Goal: Book appointment/travel/reservation

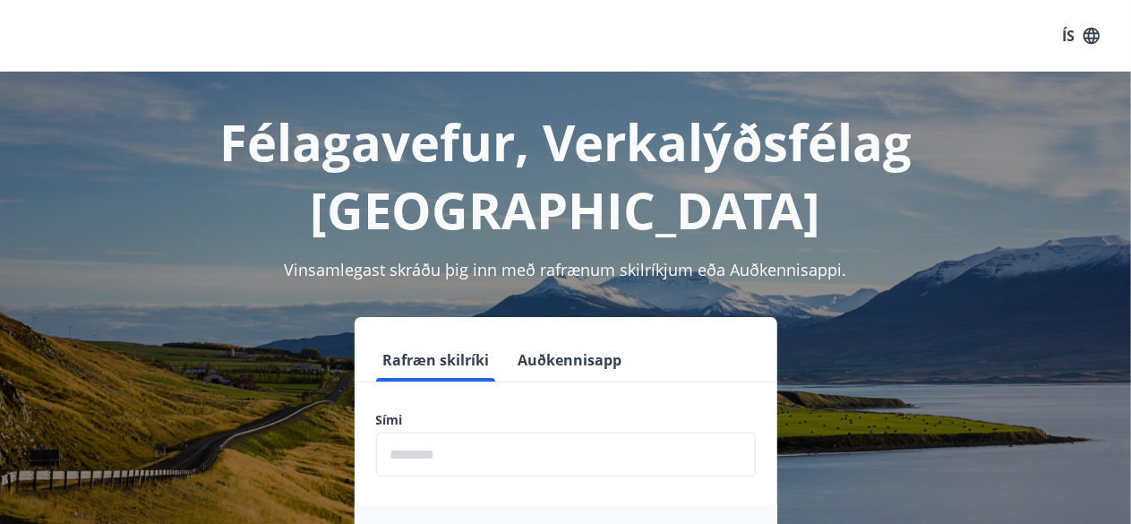
click at [453, 433] on input "phone" at bounding box center [566, 455] width 380 height 44
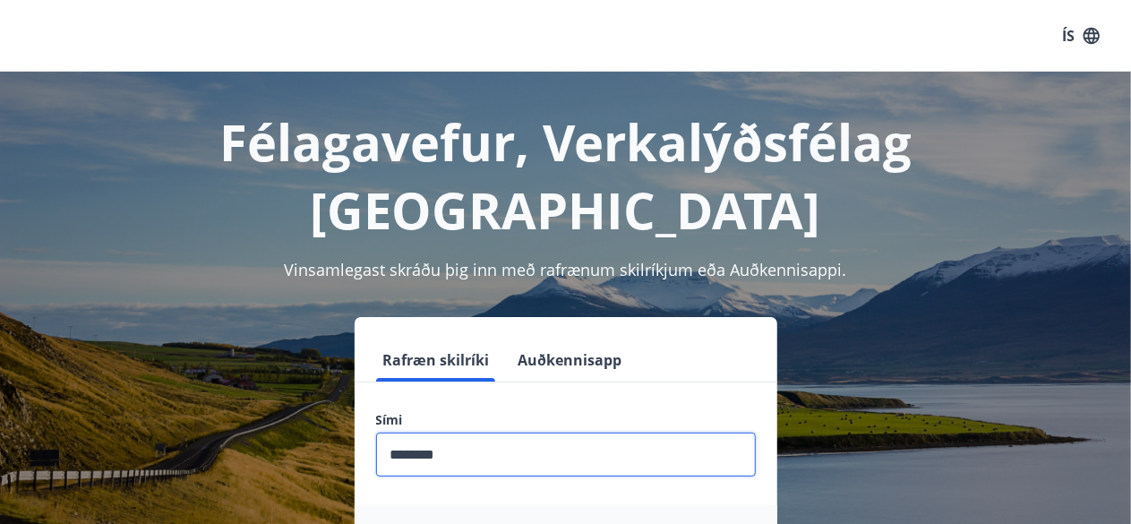
click at [423, 433] on input "phone" at bounding box center [566, 455] width 380 height 44
type input "********"
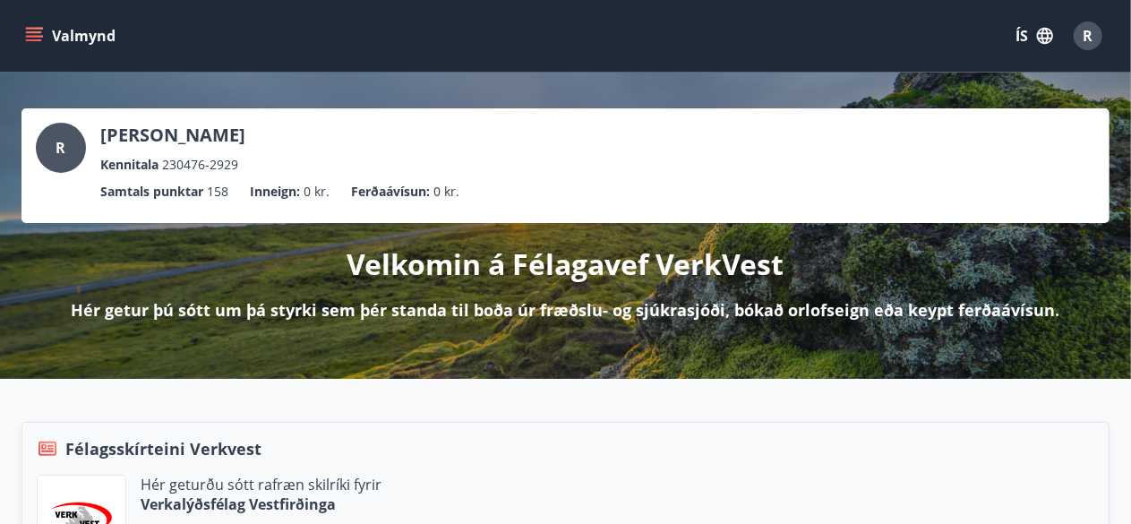
click at [34, 24] on button "Valmynd" at bounding box center [71, 36] width 101 height 32
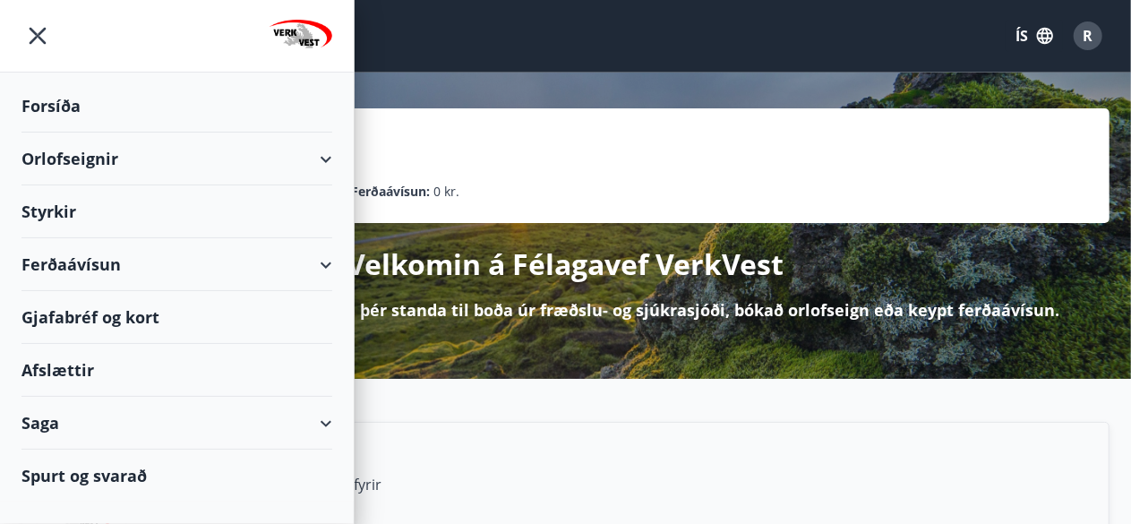
click at [72, 154] on div "Orlofseignir" at bounding box center [176, 159] width 311 height 53
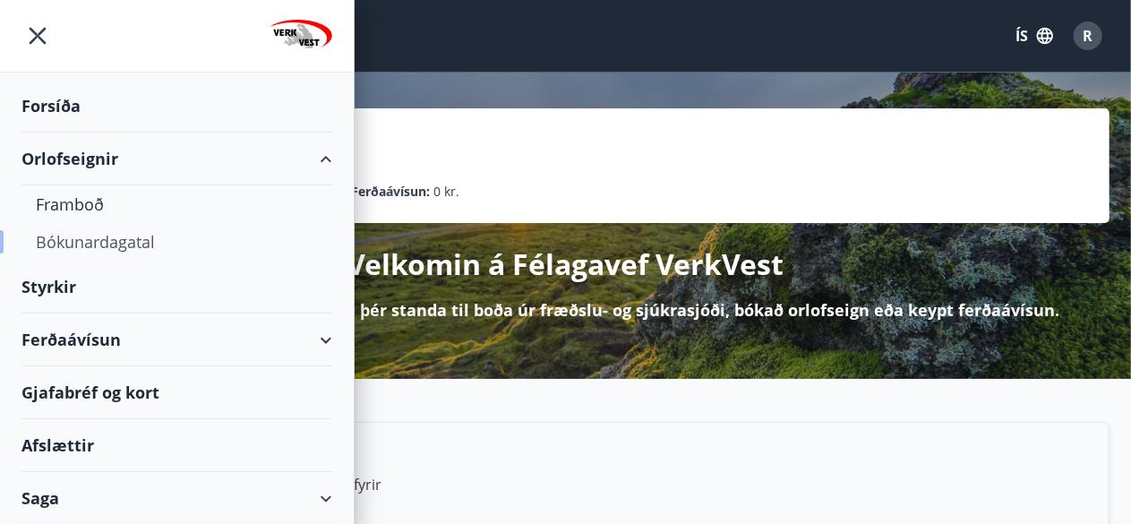
click at [90, 238] on div "Bókunardagatal" at bounding box center [177, 242] width 282 height 38
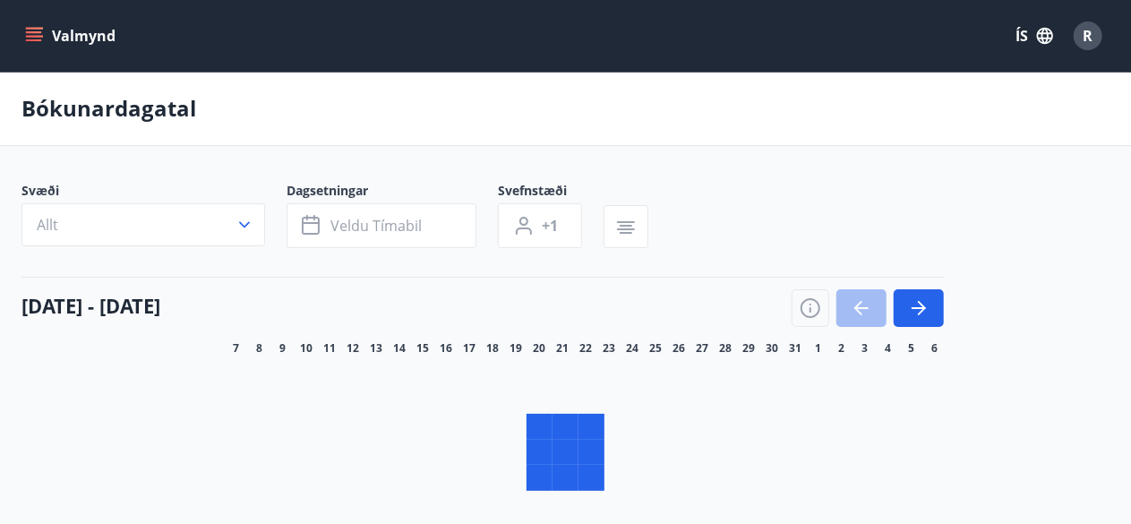
click at [244, 223] on button "Allt" at bounding box center [143, 224] width 244 height 43
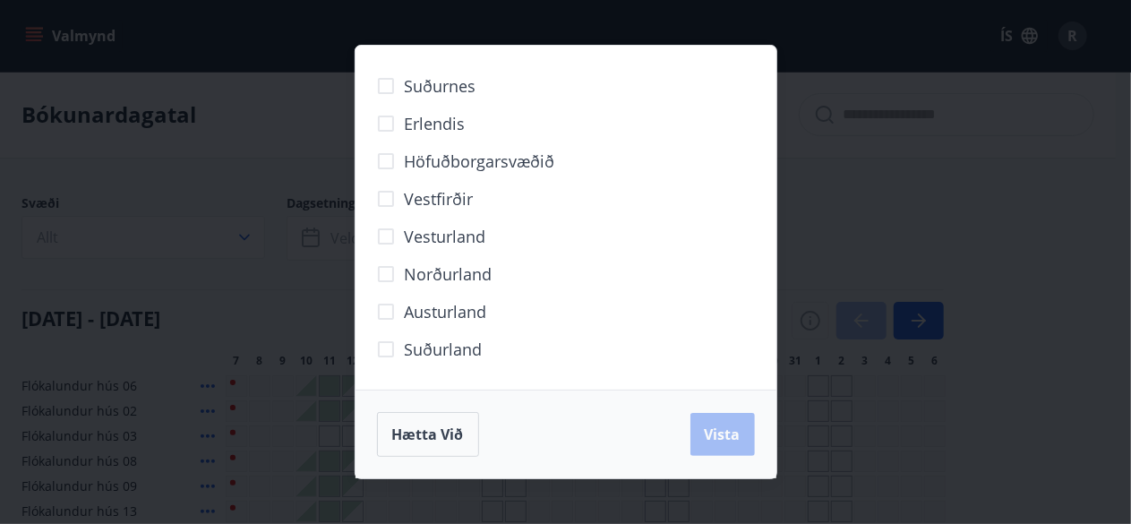
scroll to position [36, 0]
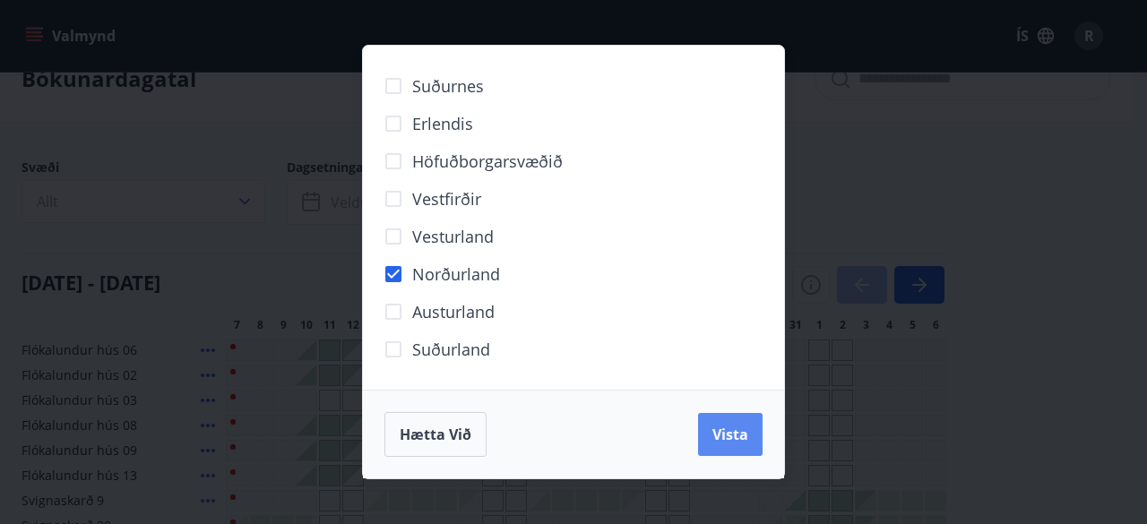
click at [718, 427] on span "Vista" at bounding box center [730, 435] width 36 height 20
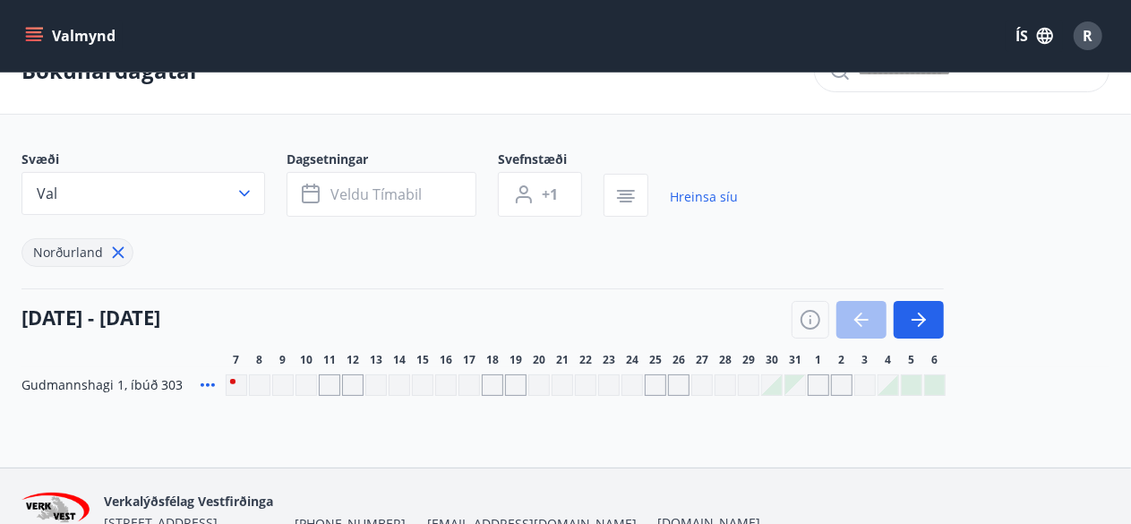
scroll to position [46, 0]
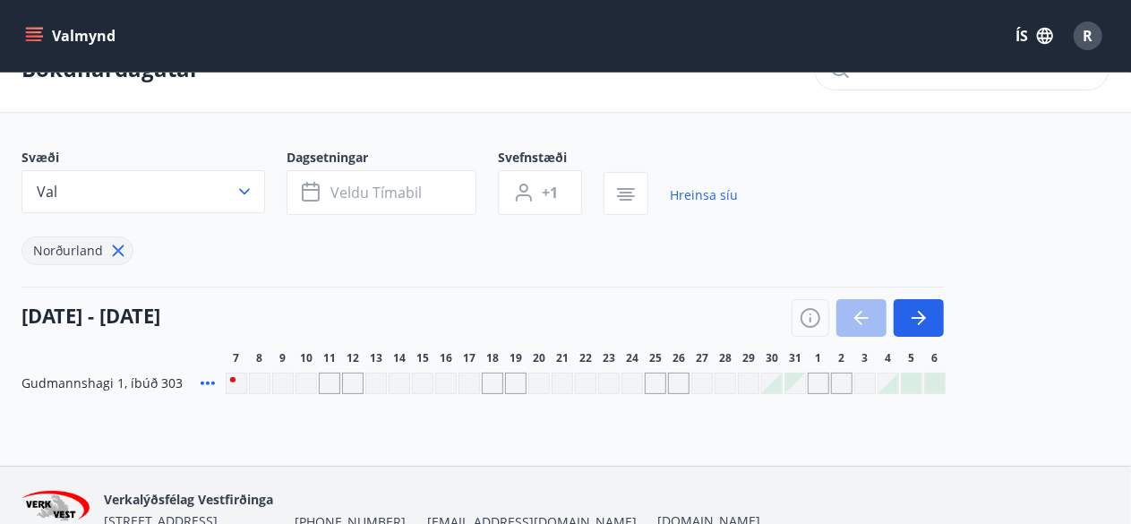
click at [733, 380] on div "Gráir dagar eru ekki bókanlegir" at bounding box center [725, 383] width 21 height 21
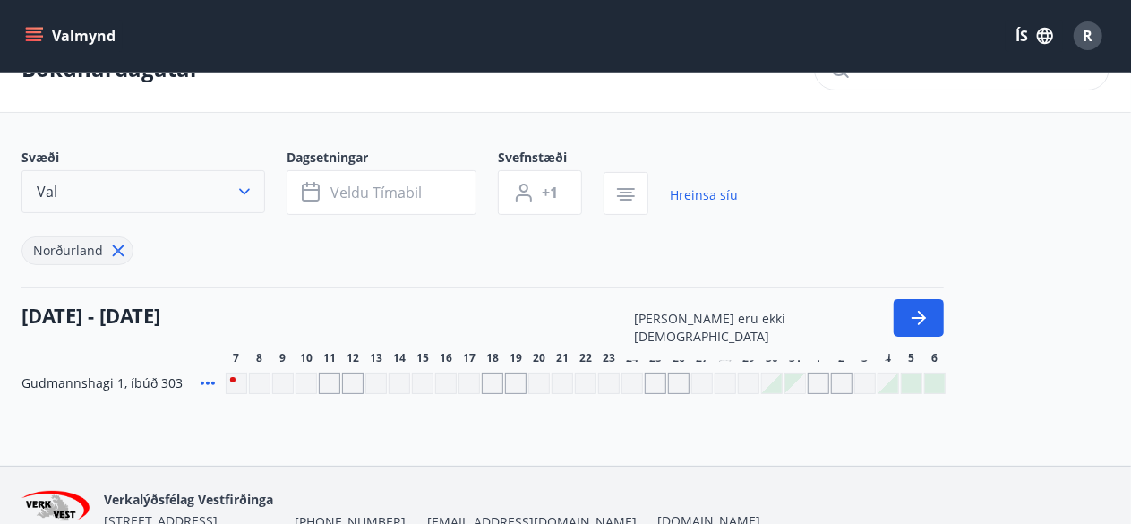
click at [245, 183] on icon "button" at bounding box center [245, 192] width 18 height 18
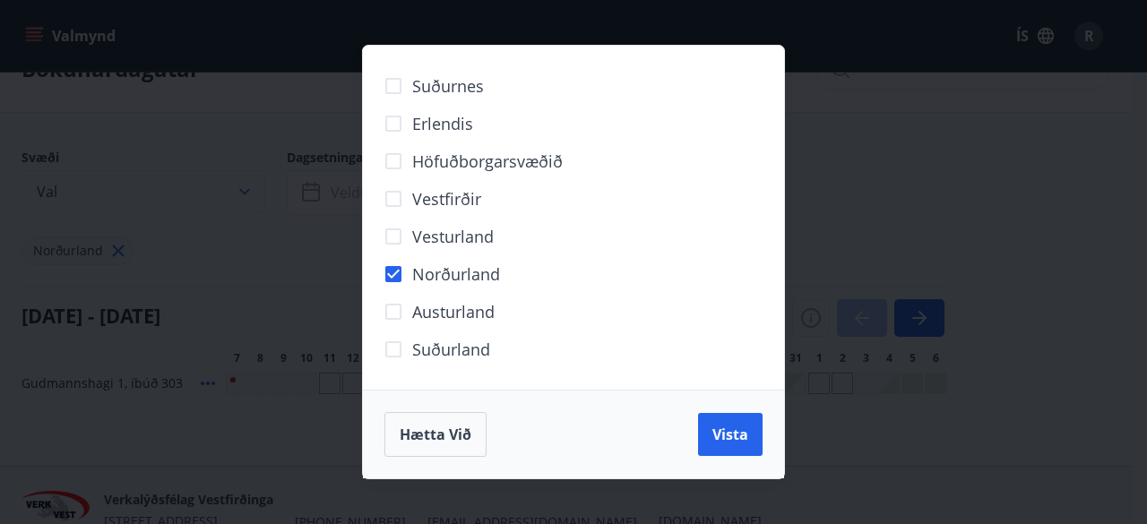
click at [245, 182] on div "Suðurnes Erlendis Höfuðborgarsvæðið Vestfirðir Vesturland Norðurland Austurland…" at bounding box center [573, 262] width 1147 height 524
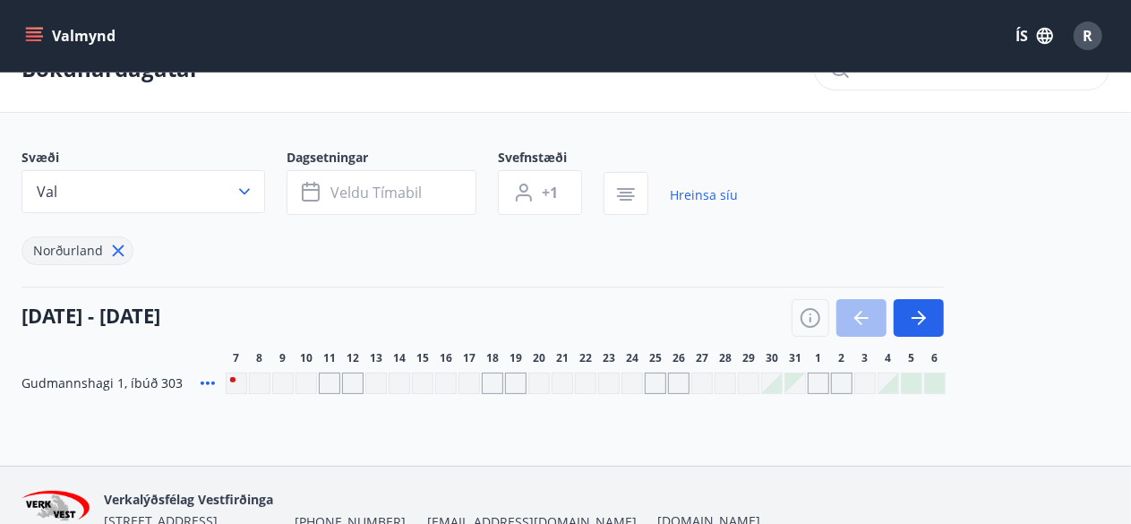
click at [520, 321] on div "07 október - 06 nóvember" at bounding box center [482, 312] width 923 height 50
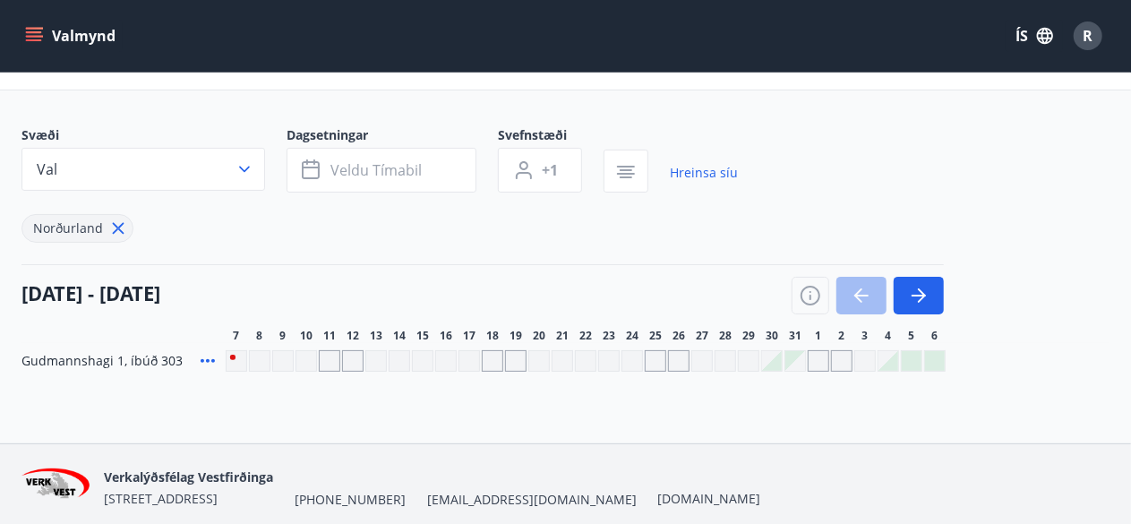
scroll to position [72, 0]
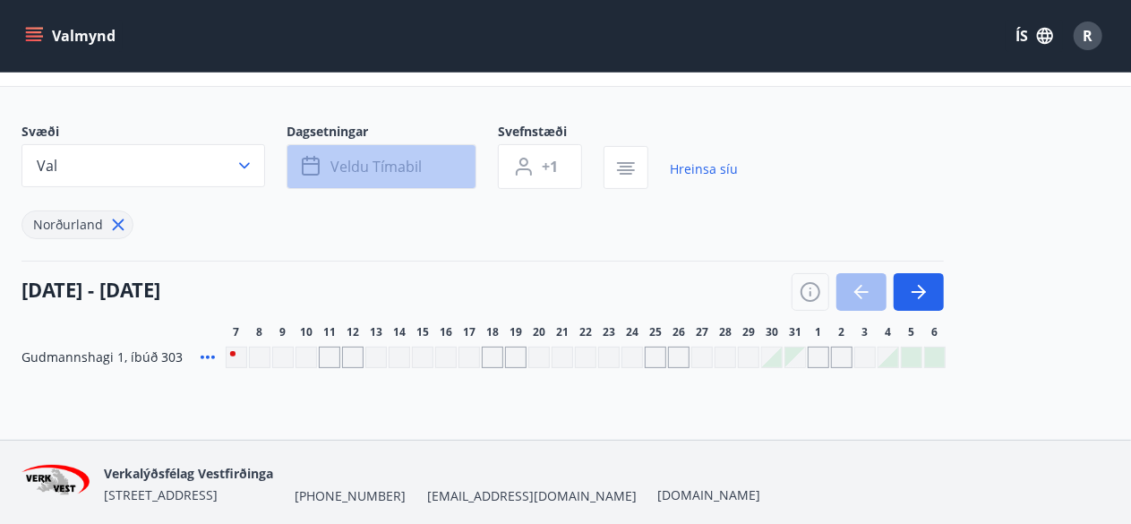
click at [395, 164] on span "Veldu tímabil" at bounding box center [376, 167] width 91 height 20
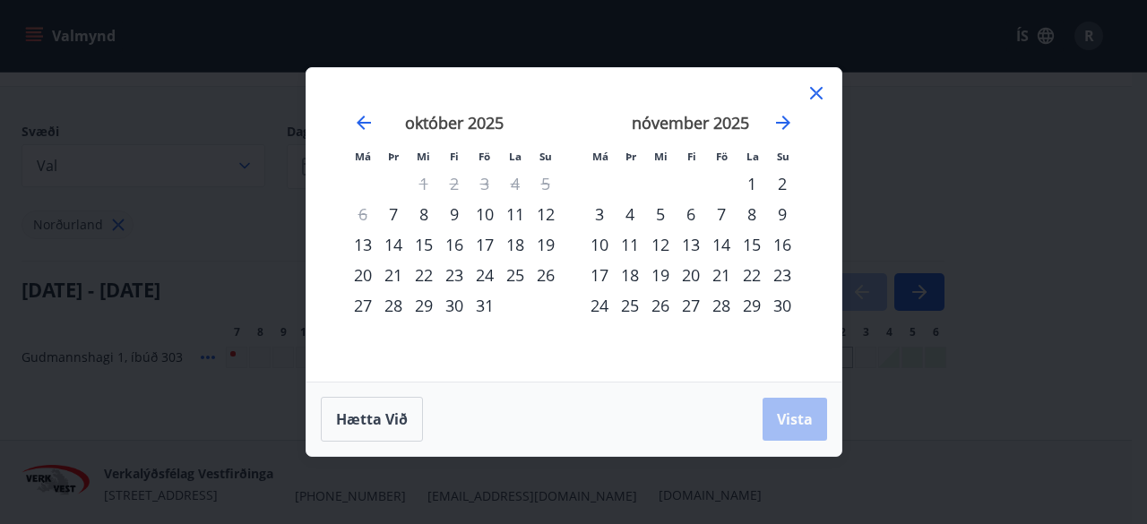
click at [512, 242] on div "18" at bounding box center [515, 244] width 30 height 30
click at [400, 308] on div "28" at bounding box center [393, 305] width 30 height 30
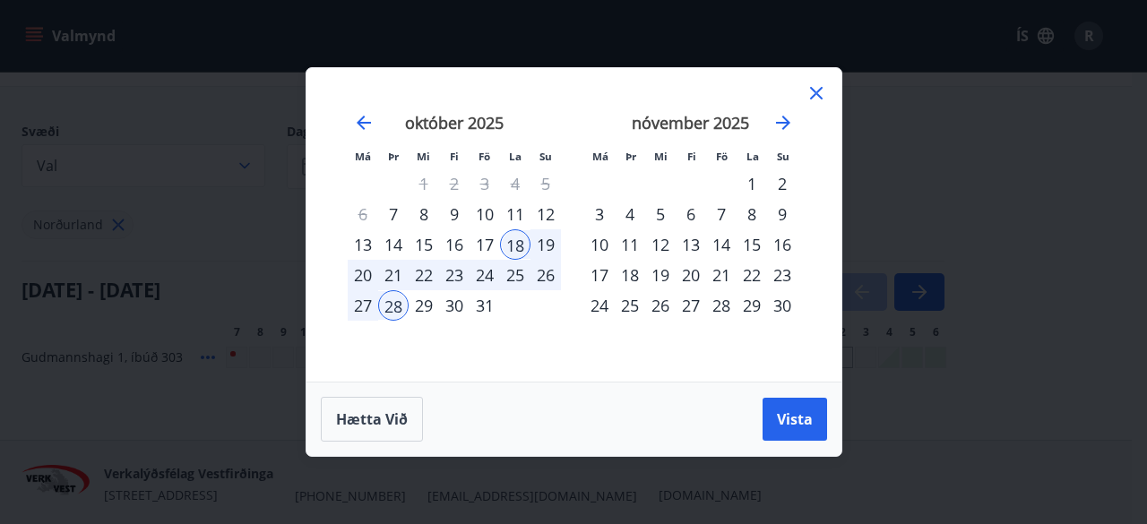
click at [516, 234] on div "18" at bounding box center [515, 244] width 30 height 30
click at [357, 420] on span "Hætta við" at bounding box center [372, 419] width 72 height 20
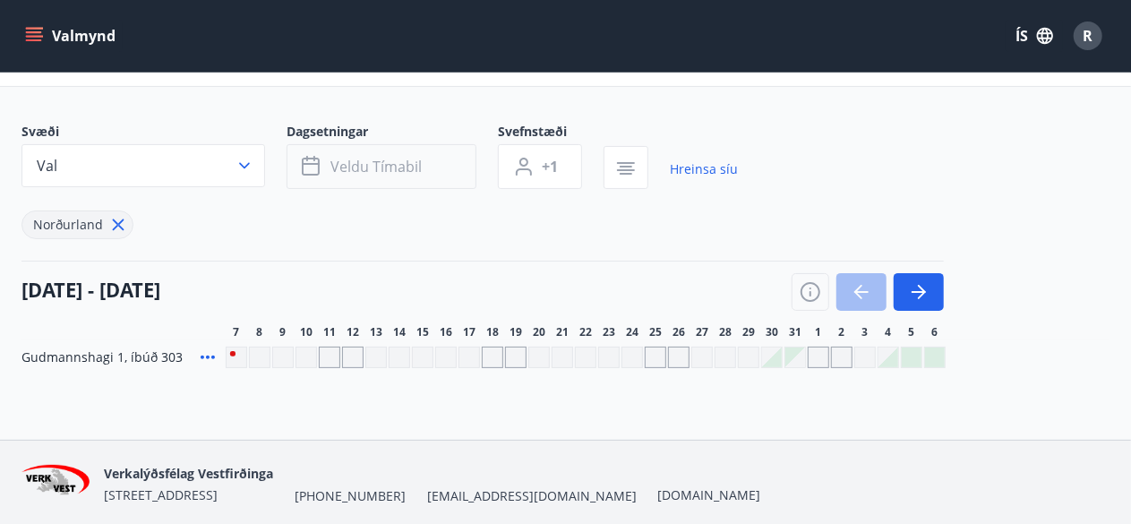
click at [374, 169] on span "Veldu tímabil" at bounding box center [376, 167] width 91 height 20
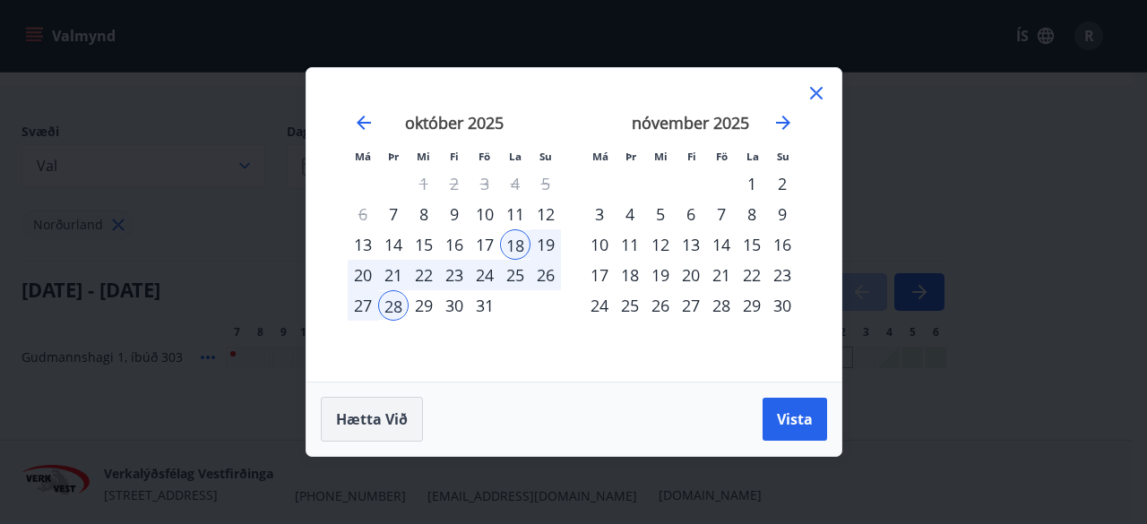
click at [367, 416] on span "Hætta við" at bounding box center [372, 419] width 72 height 20
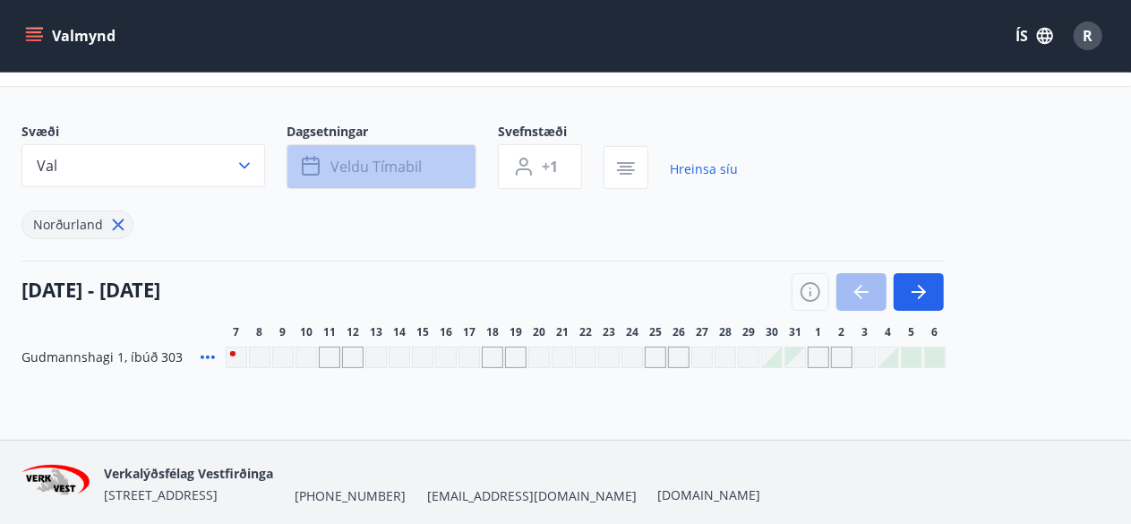
click at [406, 164] on span "Veldu tímabil" at bounding box center [376, 167] width 91 height 20
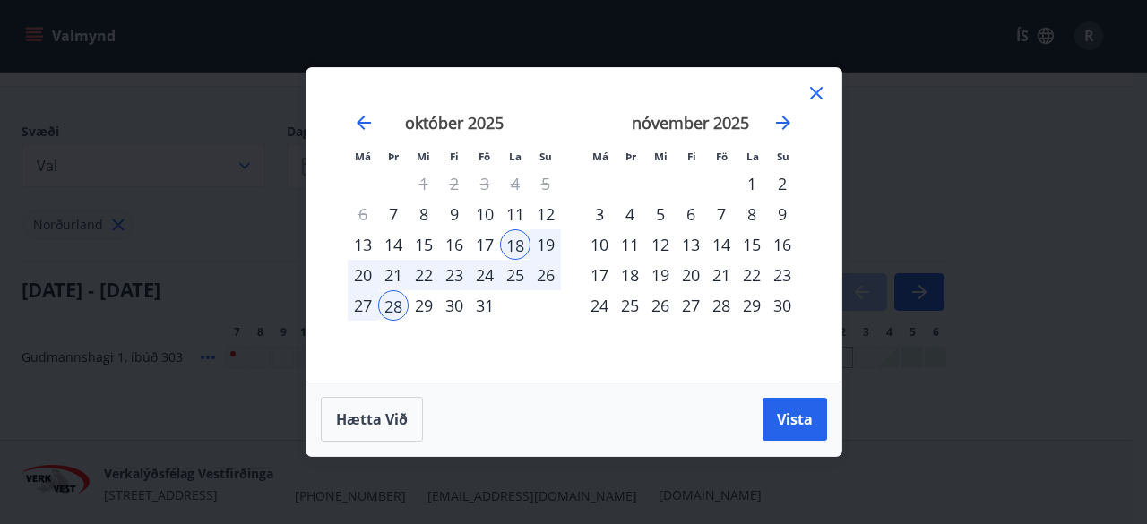
click at [516, 241] on div "18" at bounding box center [515, 244] width 30 height 30
click at [387, 305] on div "28" at bounding box center [393, 305] width 30 height 30
click at [478, 305] on div "31" at bounding box center [484, 305] width 30 height 30
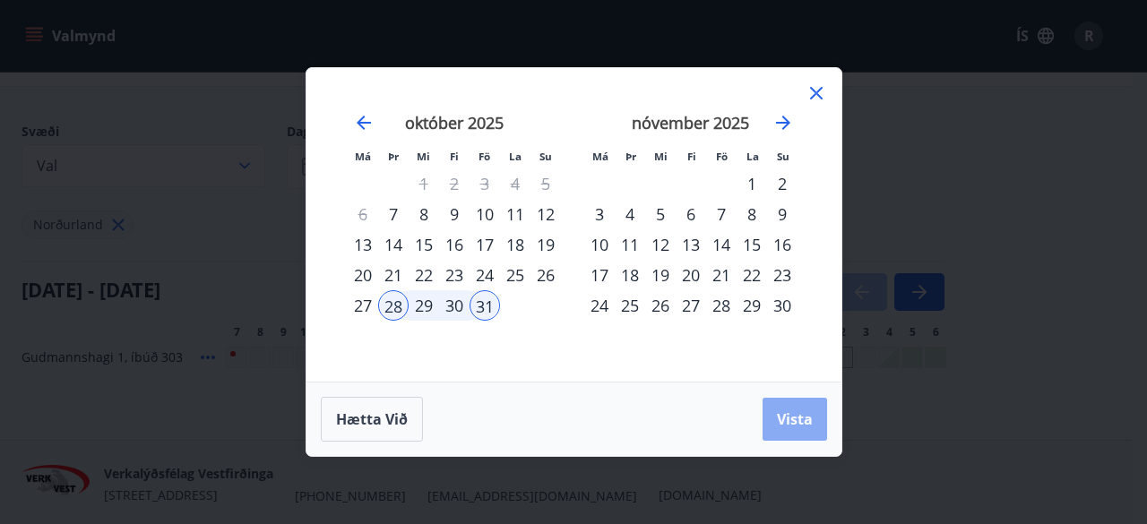
click at [794, 413] on span "Vista" at bounding box center [795, 419] width 36 height 20
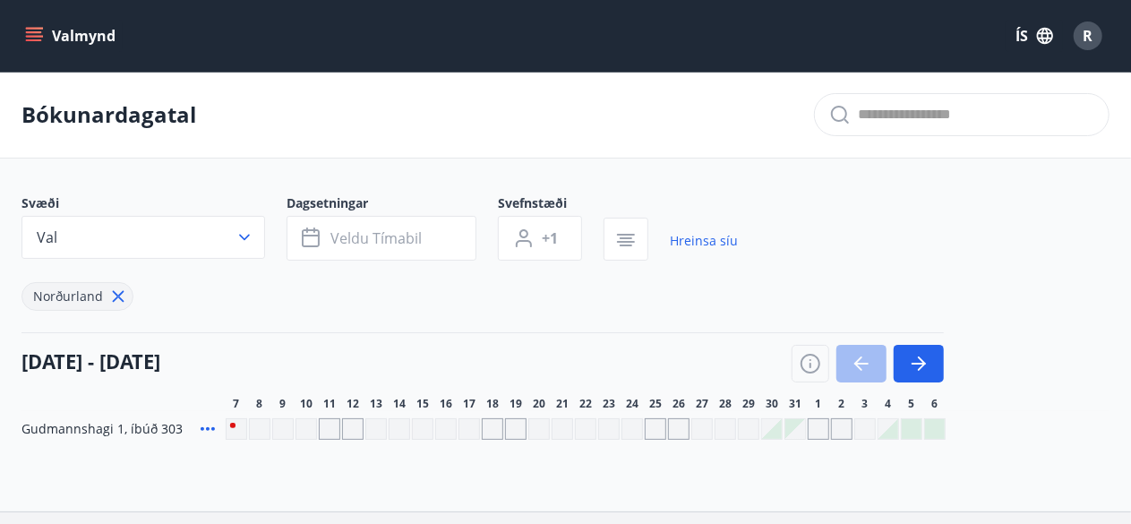
scroll to position [72, 0]
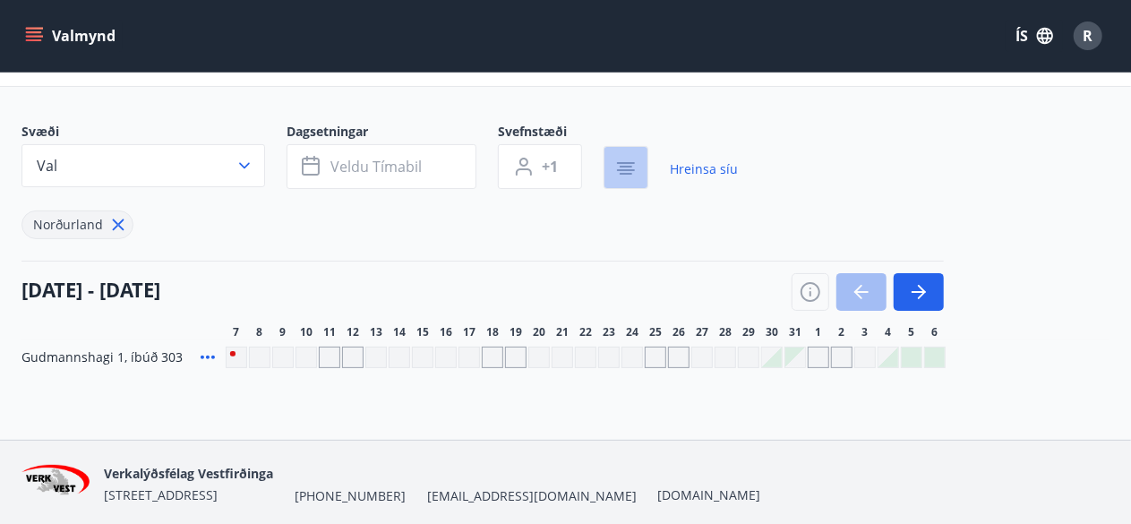
click at [628, 162] on icon "button" at bounding box center [626, 163] width 18 height 2
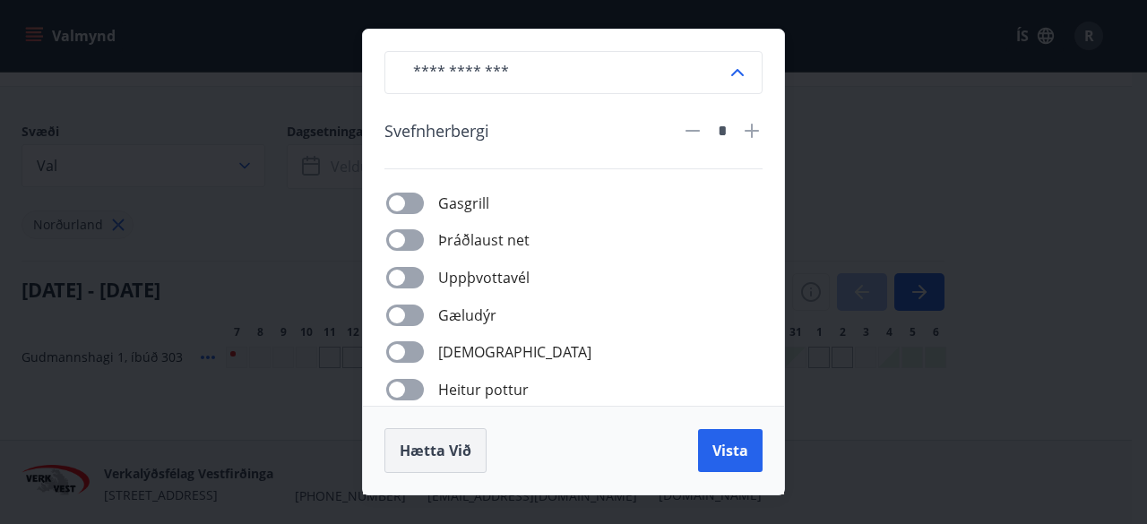
click at [427, 447] on span "Hætta við" at bounding box center [436, 451] width 72 height 20
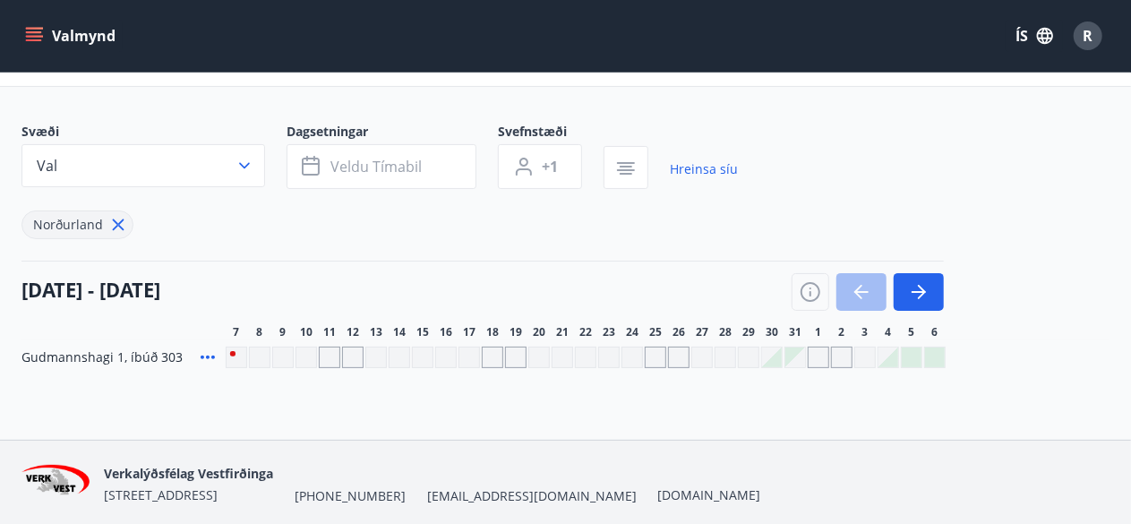
click at [68, 30] on button "Valmynd" at bounding box center [71, 36] width 101 height 32
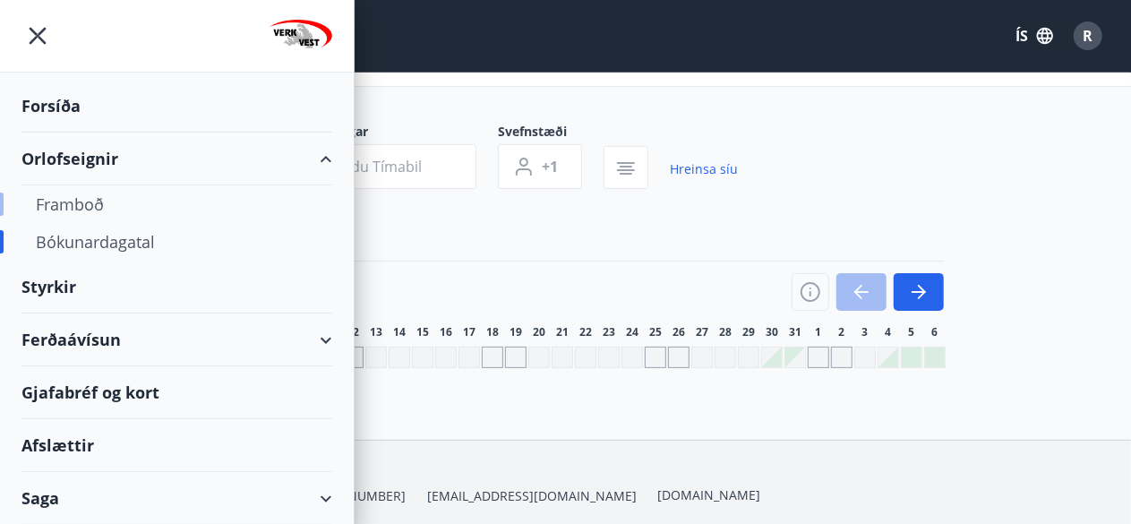
click at [96, 200] on div "Framboð" at bounding box center [177, 204] width 282 height 38
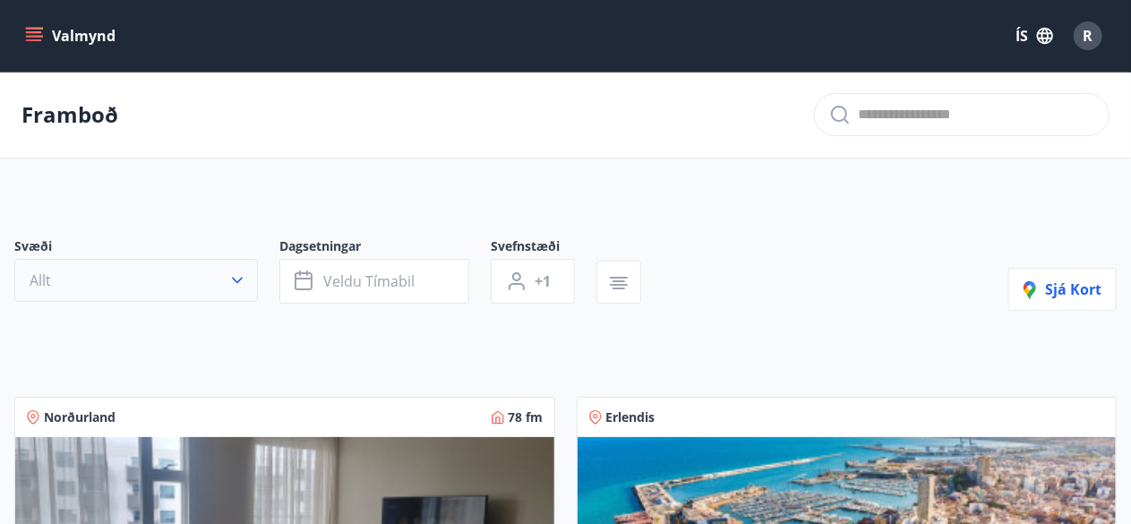
click at [239, 279] on icon "button" at bounding box center [237, 281] width 11 height 6
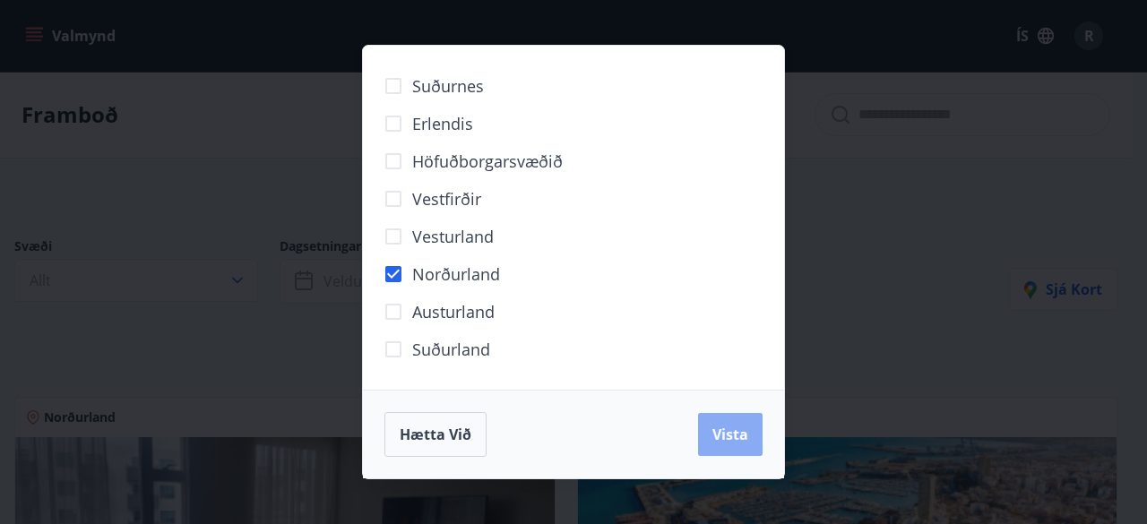
click at [726, 434] on span "Vista" at bounding box center [730, 435] width 36 height 20
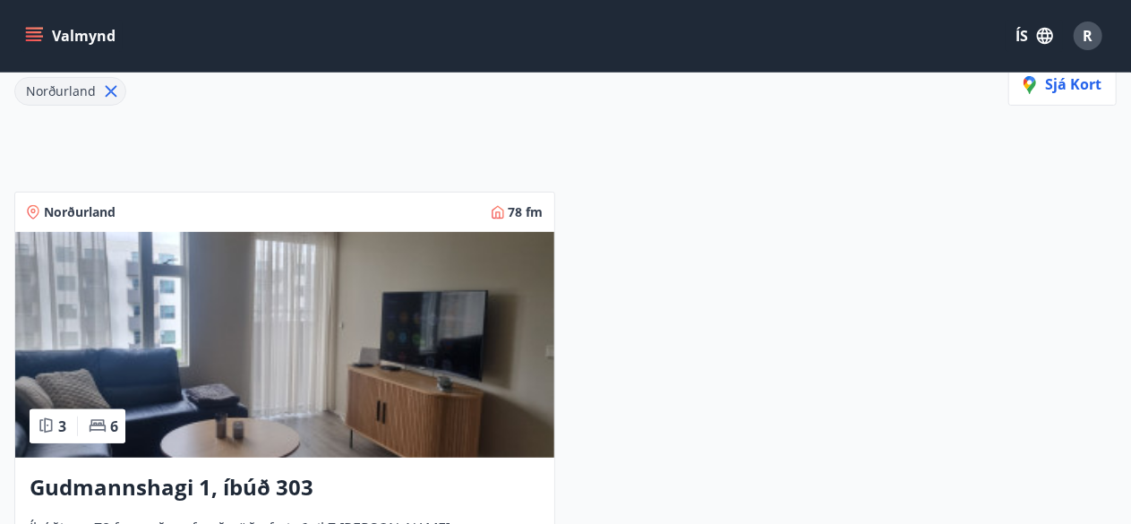
scroll to position [430, 0]
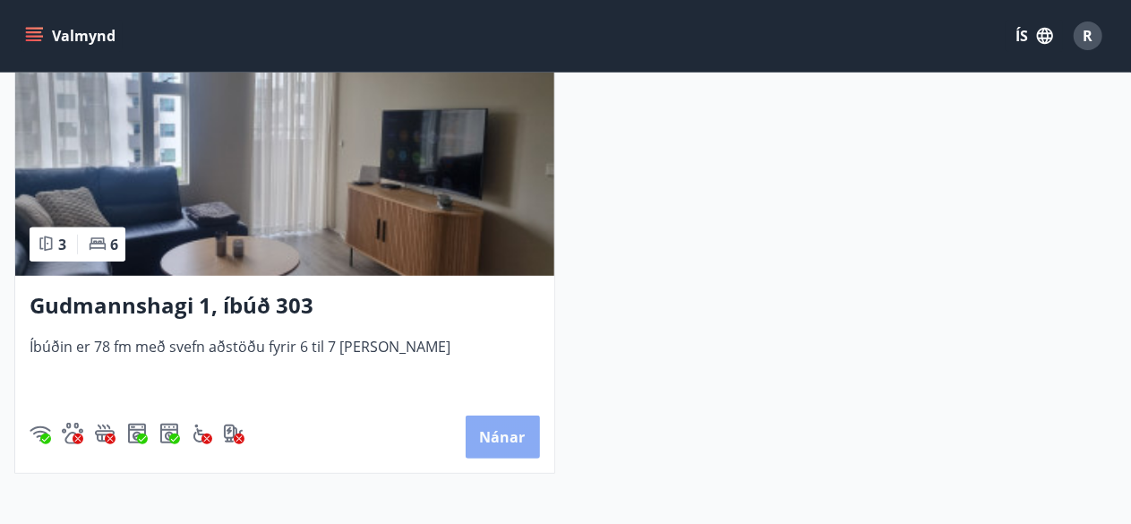
click at [486, 421] on button "Nánar" at bounding box center [503, 437] width 74 height 43
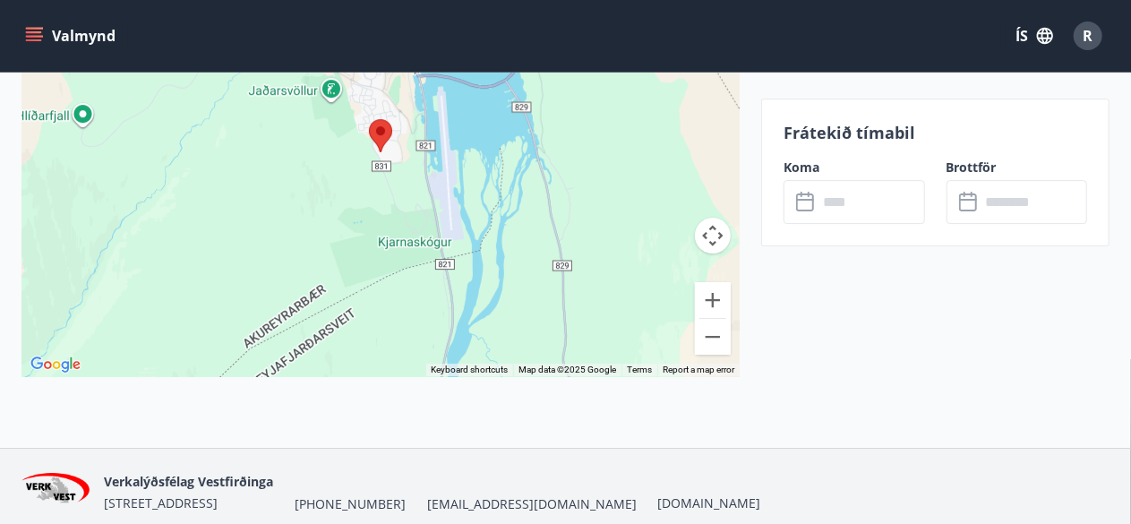
scroll to position [2899, 0]
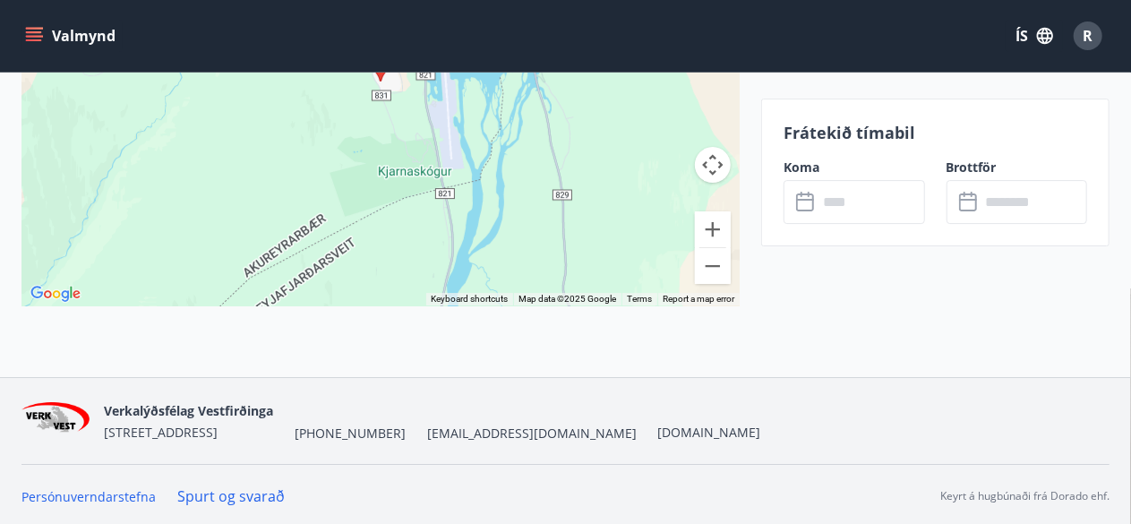
click at [812, 203] on icon at bounding box center [806, 202] width 21 height 21
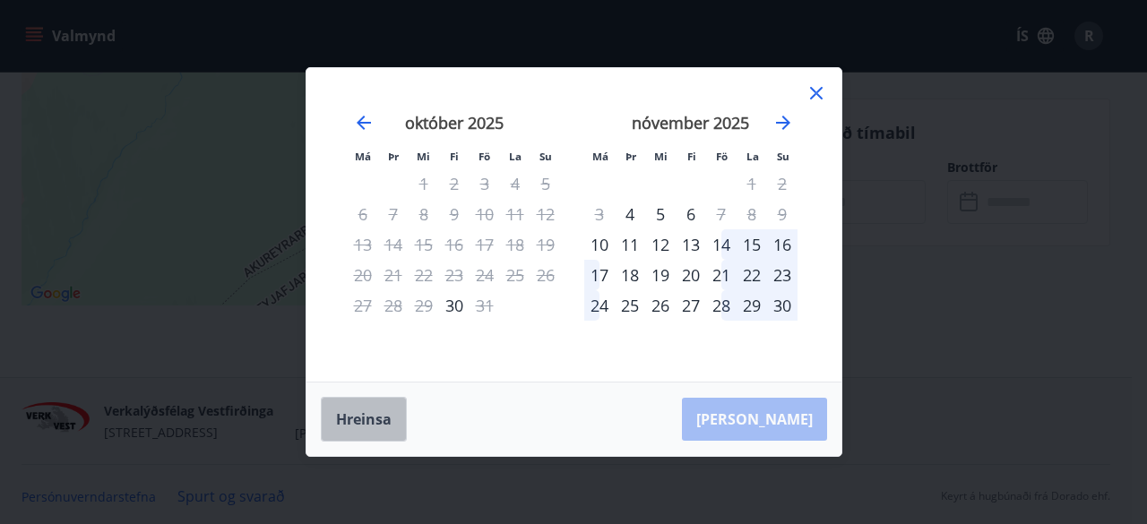
click at [362, 421] on button "Hreinsa" at bounding box center [364, 419] width 86 height 45
click at [811, 99] on icon at bounding box center [816, 93] width 13 height 13
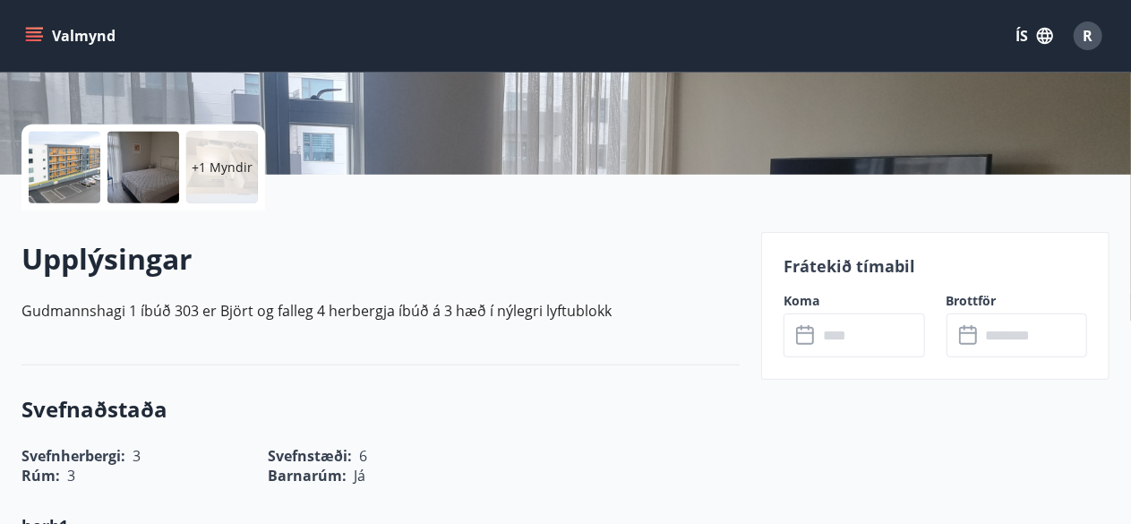
scroll to position [430, 0]
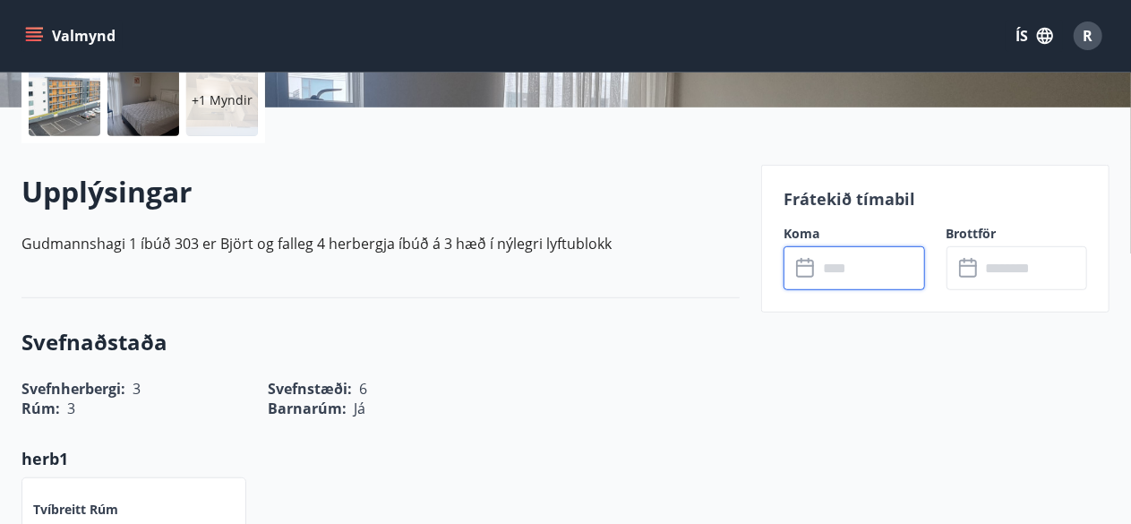
click at [840, 275] on input "text" at bounding box center [871, 268] width 107 height 44
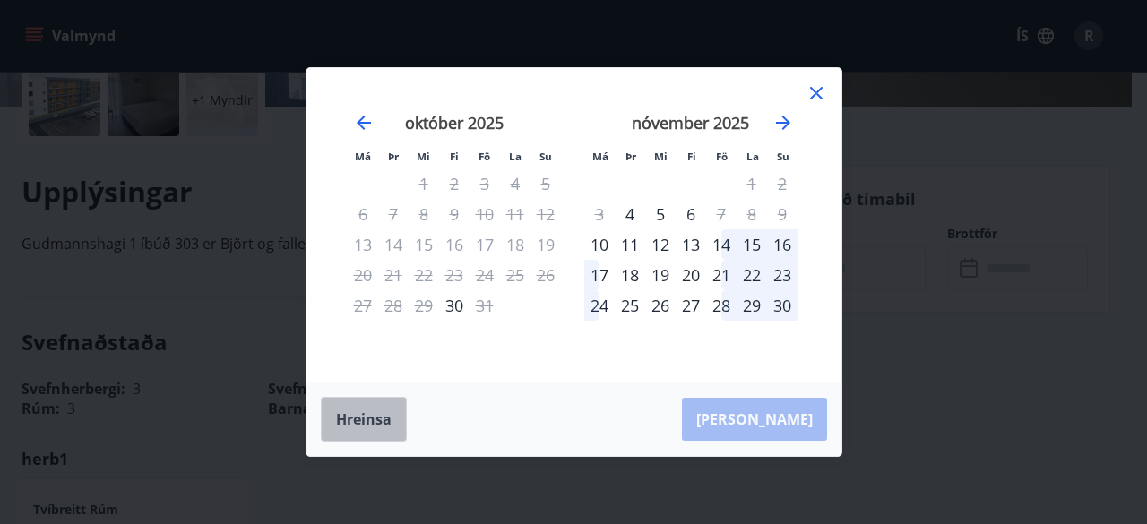
click at [360, 419] on button "Hreinsa" at bounding box center [364, 419] width 86 height 45
click at [808, 104] on icon at bounding box center [815, 92] width 21 height 21
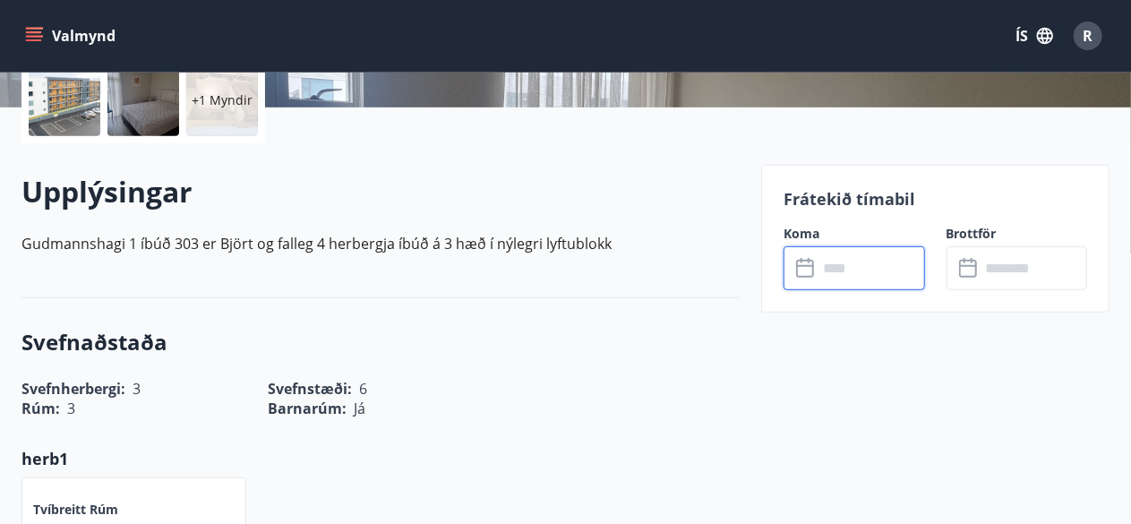
click at [58, 33] on button "Valmynd" at bounding box center [71, 36] width 101 height 32
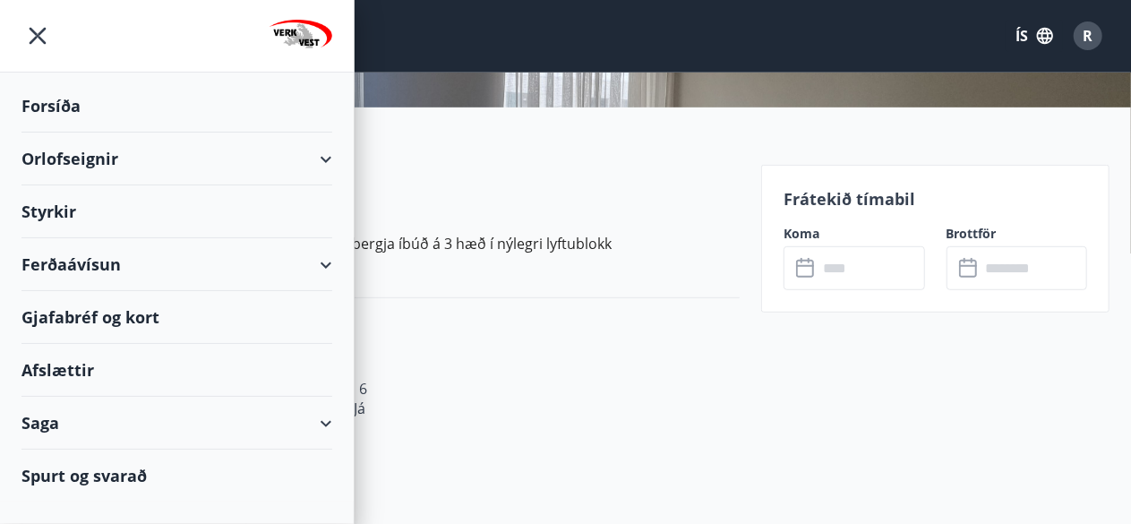
click at [70, 154] on div "Orlofseignir" at bounding box center [176, 159] width 311 height 53
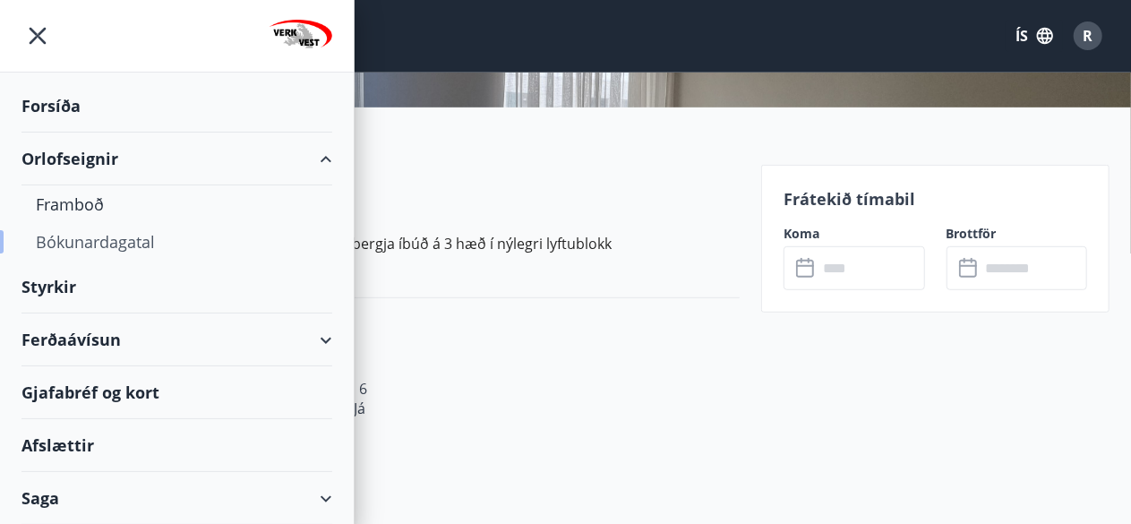
click at [86, 245] on div "Bókunardagatal" at bounding box center [177, 242] width 282 height 38
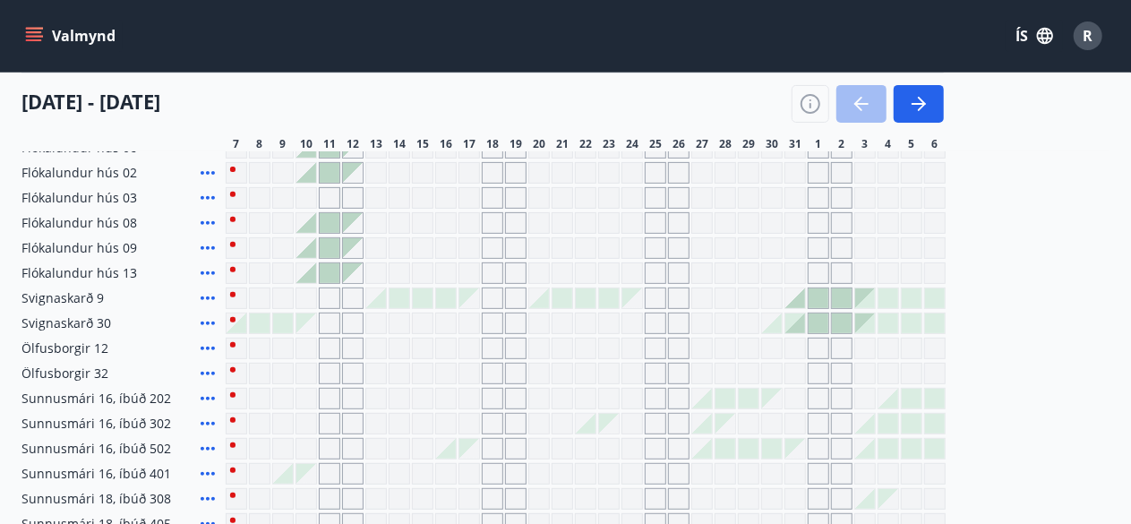
scroll to position [430, 0]
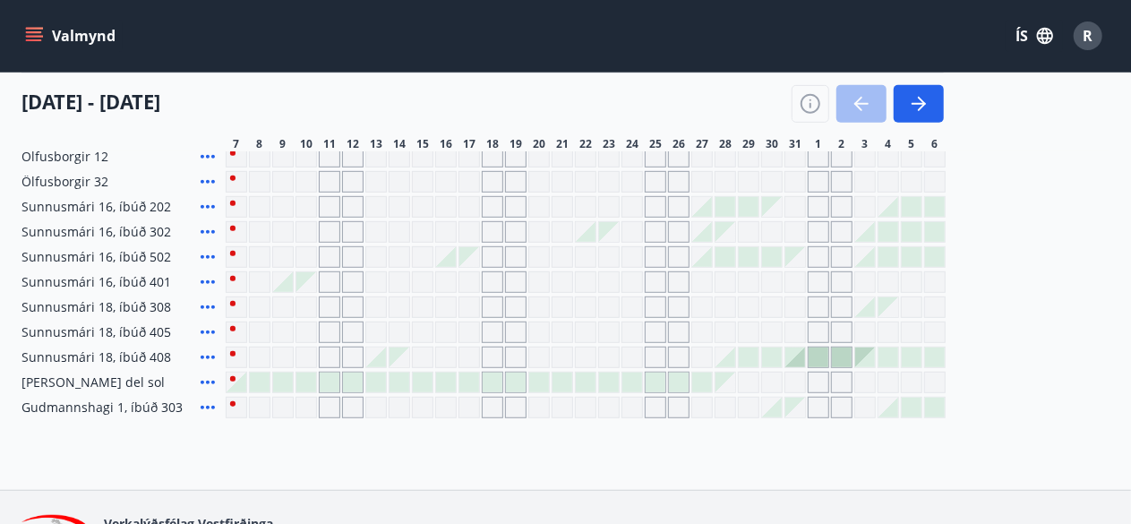
click at [854, 98] on div at bounding box center [868, 104] width 152 height 38
click at [729, 404] on div "Gráir dagar eru ekki bókanlegir" at bounding box center [725, 407] width 21 height 21
